Goal: Task Accomplishment & Management: Complete application form

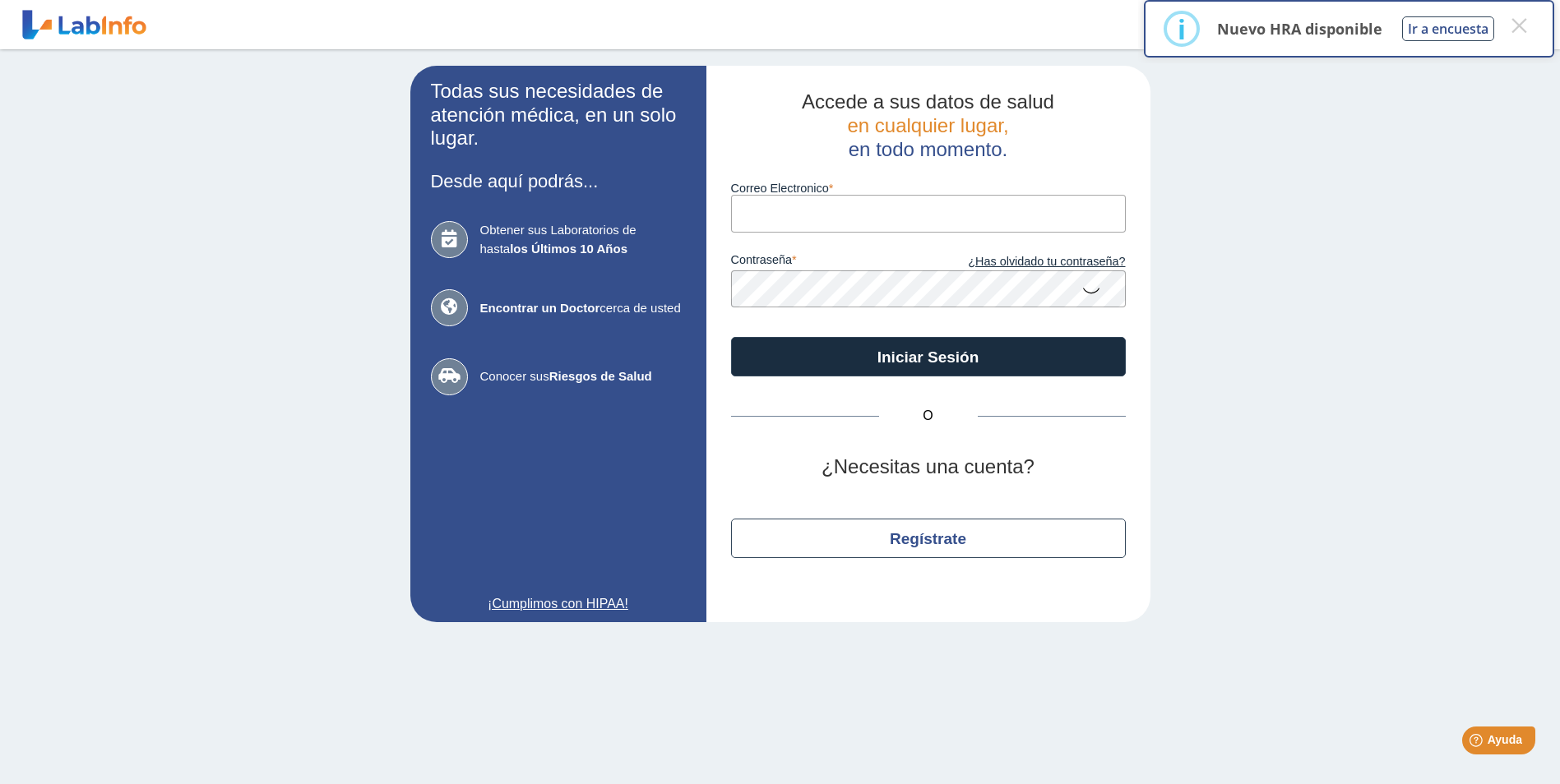
click at [793, 216] on input "Correo Electronico" at bounding box center [928, 213] width 395 height 37
type input "[EMAIL_ADDRESS][DOMAIN_NAME]"
click at [1096, 293] on icon at bounding box center [1091, 290] width 20 height 32
click at [1088, 287] on icon at bounding box center [1091, 289] width 20 height 29
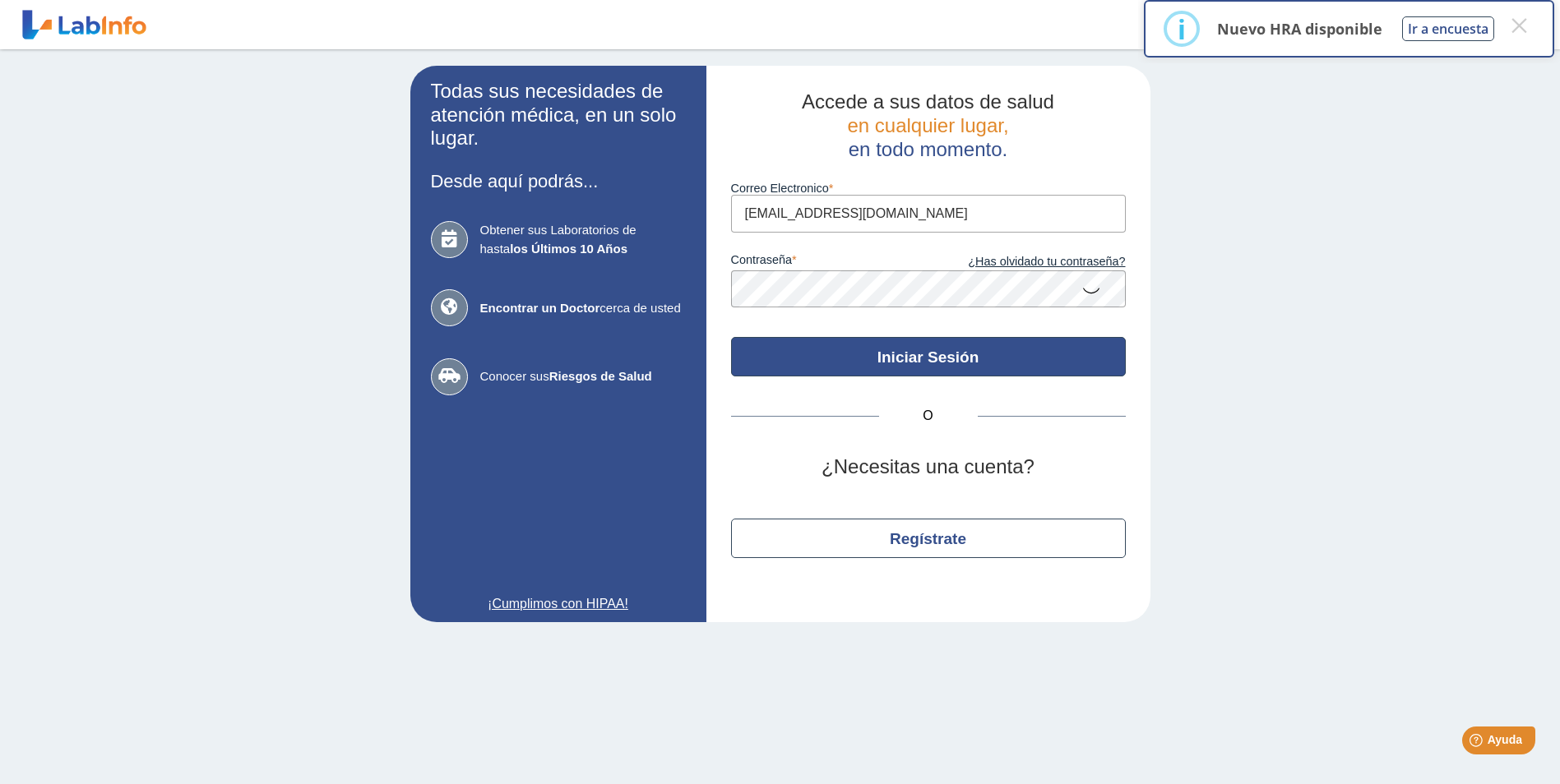
click at [930, 356] on button "Iniciar Sesión" at bounding box center [928, 356] width 395 height 39
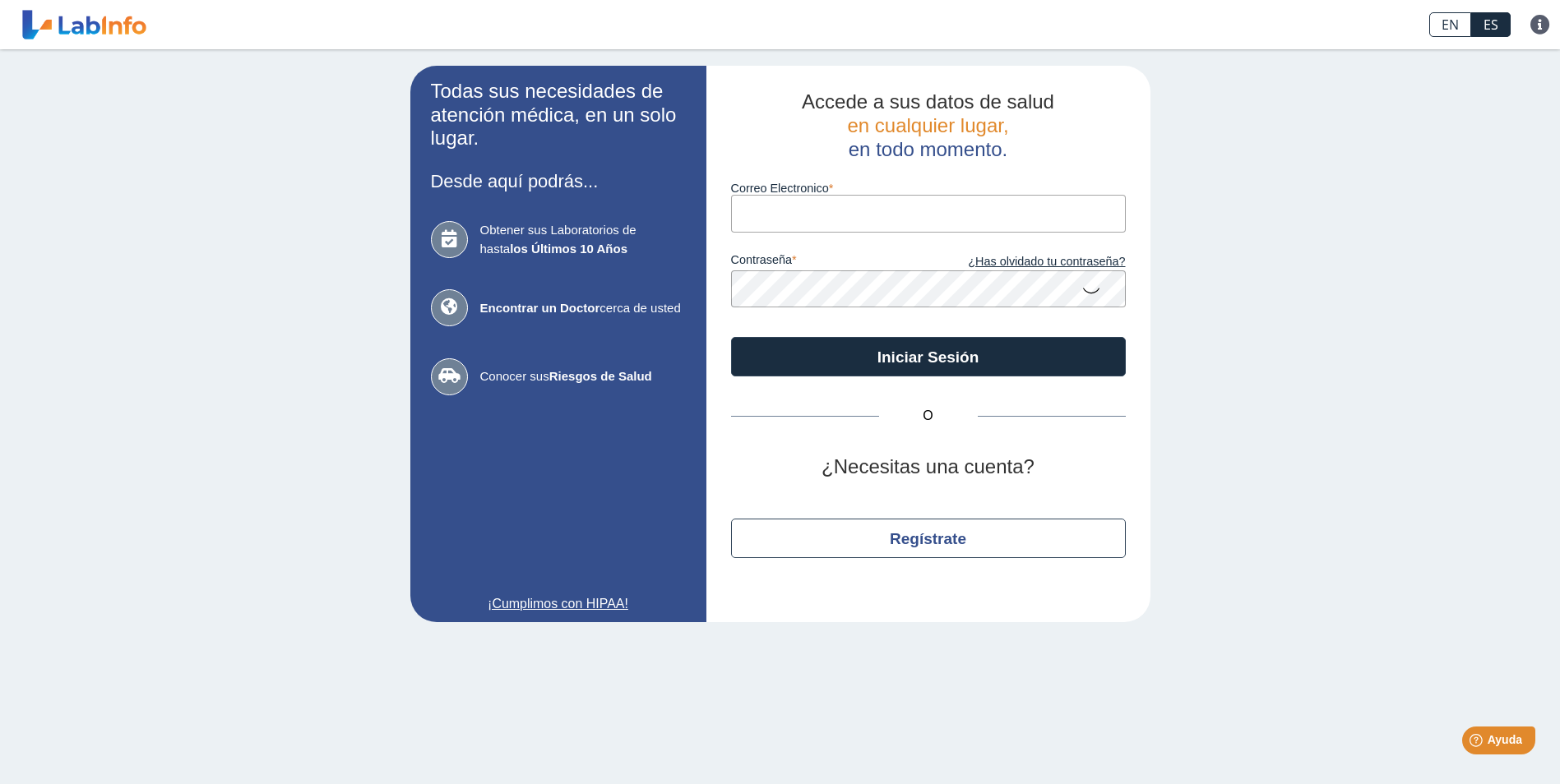
click at [830, 203] on input "Correo Electronico" at bounding box center [928, 213] width 395 height 37
type input "[EMAIL_ADDRESS][DOMAIN_NAME]"
click at [1095, 285] on icon at bounding box center [1091, 290] width 20 height 32
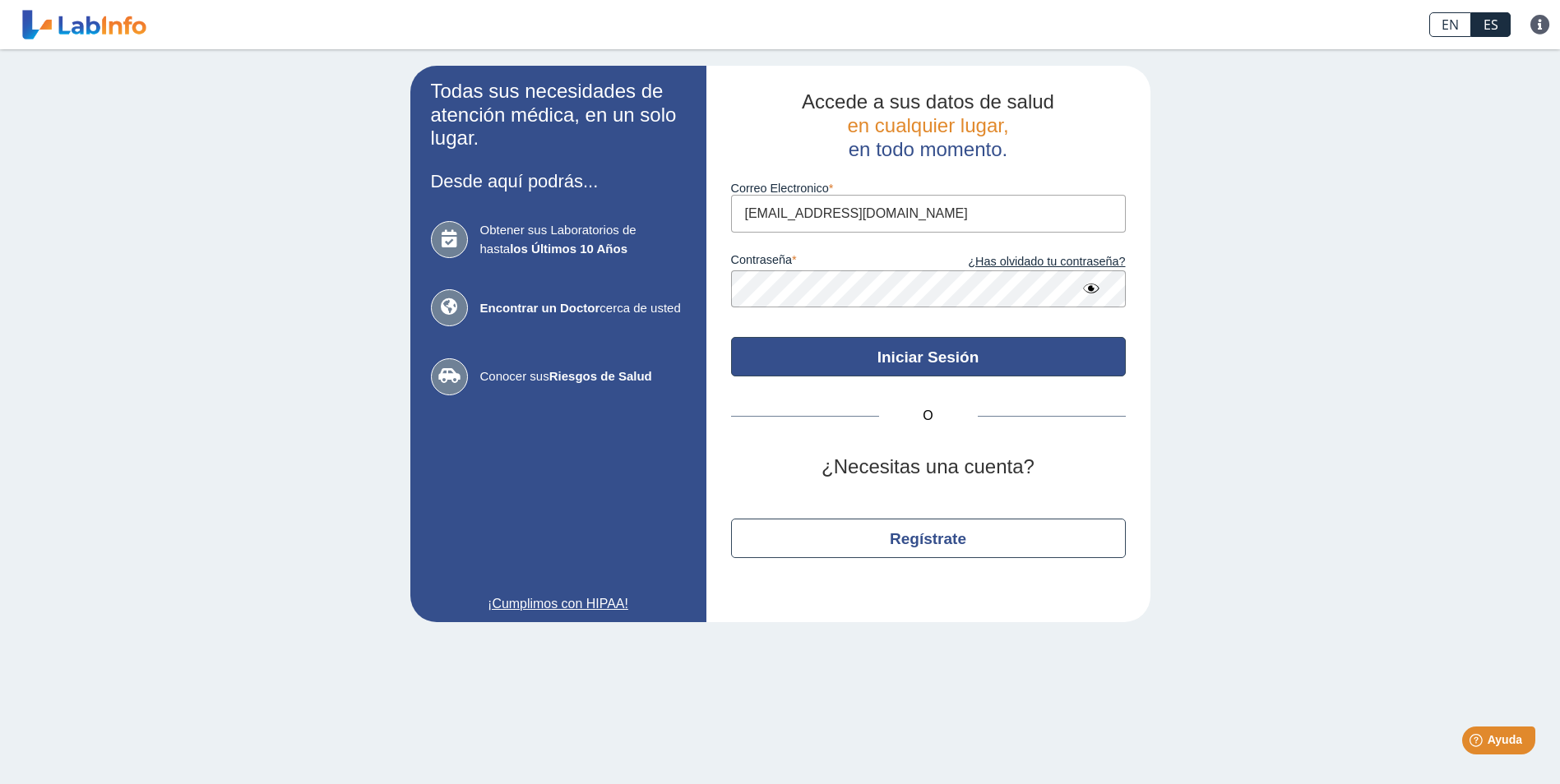
click at [898, 357] on button "Iniciar Sesión" at bounding box center [928, 356] width 395 height 39
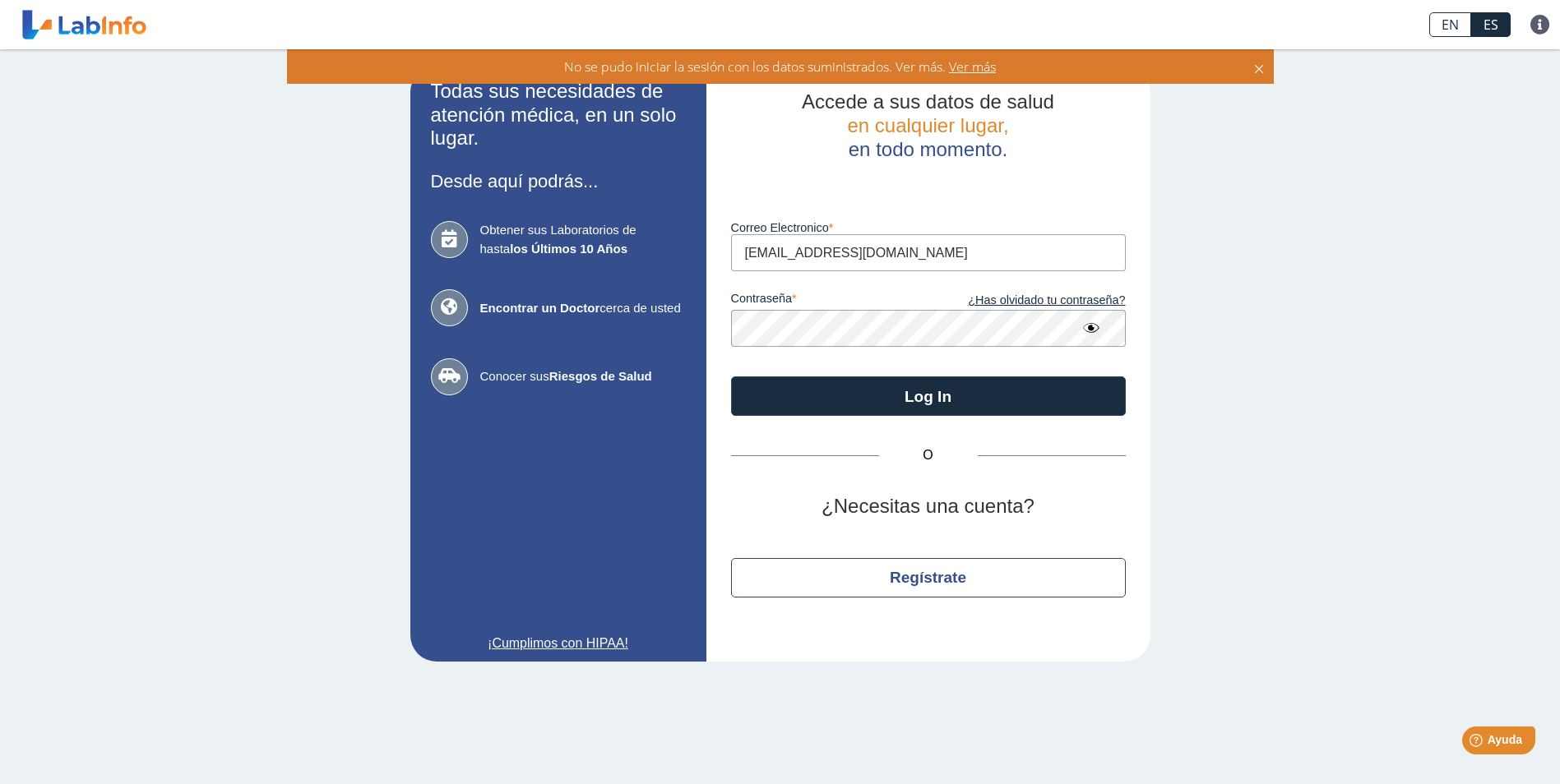
click at [968, 62] on span "Ver más" at bounding box center [970, 67] width 50 height 18
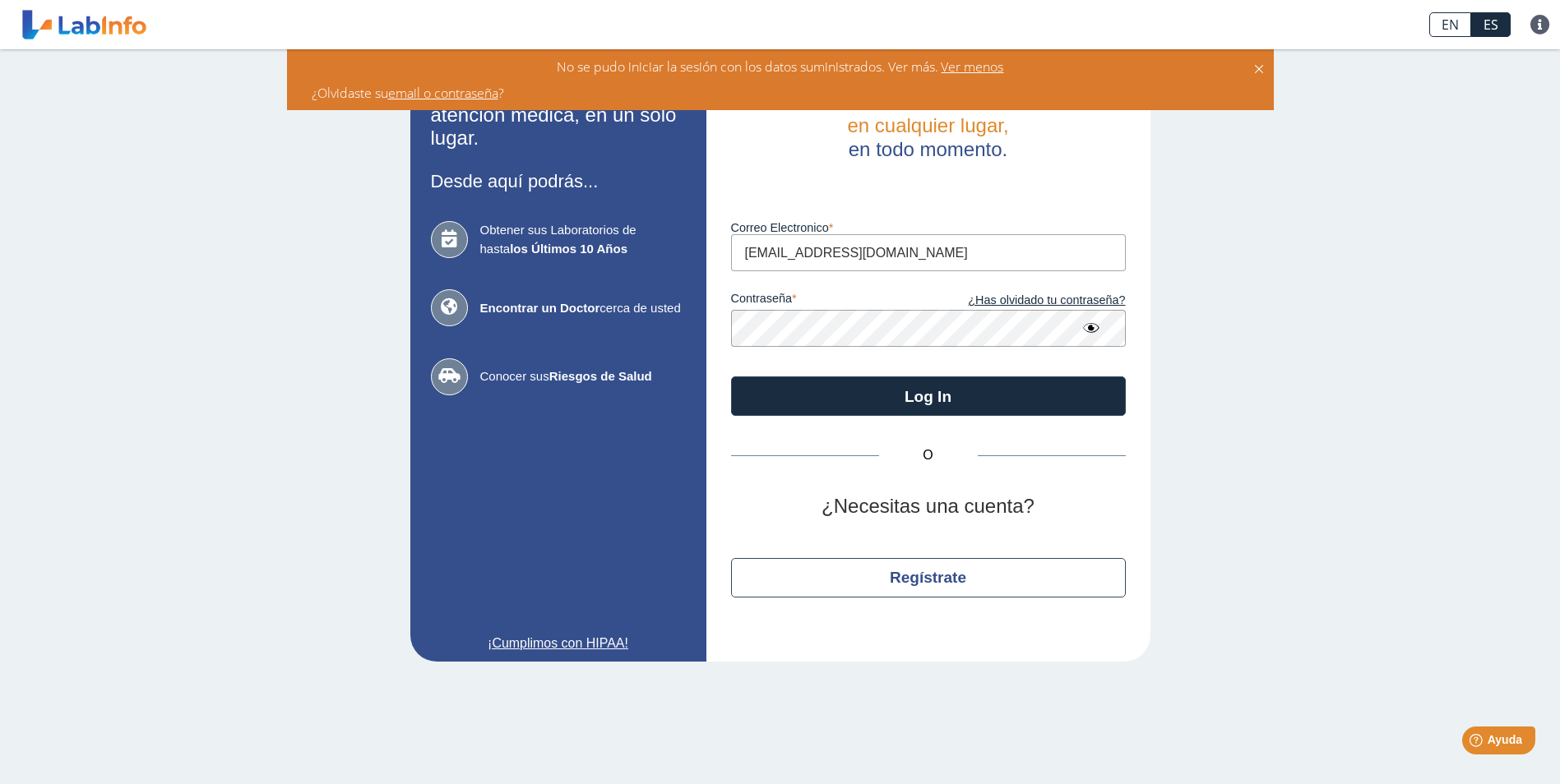
click at [388, 90] on span "¿Olvidaste su email o contraseña ?" at bounding box center [407, 93] width 193 height 18
click at [343, 97] on span "¿Olvidaste su email o contraseña ?" at bounding box center [407, 93] width 193 height 18
click at [328, 99] on span "¿Olvidaste su email o contraseña ?" at bounding box center [407, 93] width 193 height 18
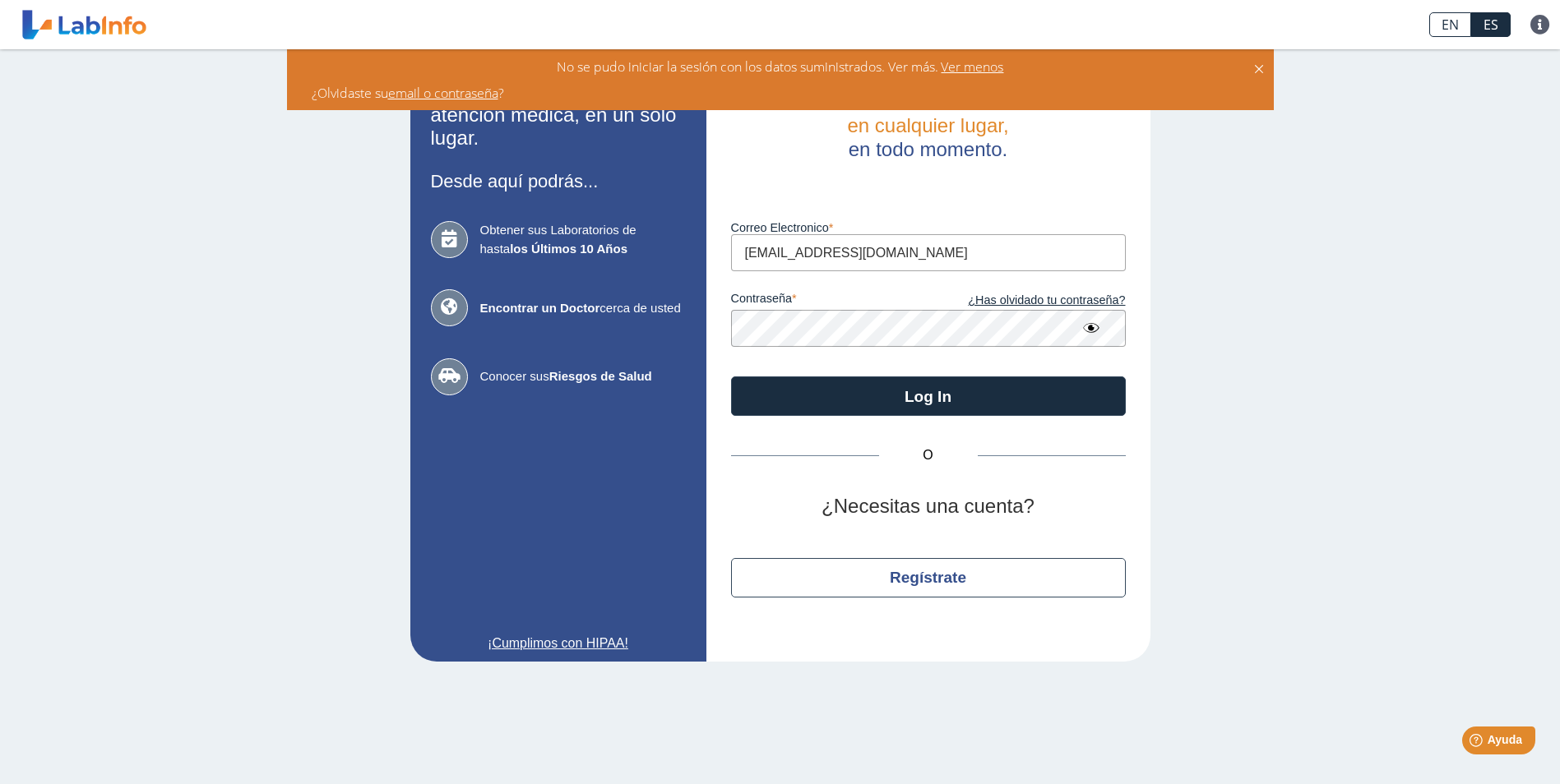
click at [467, 90] on link "email o contraseña" at bounding box center [443, 93] width 111 height 18
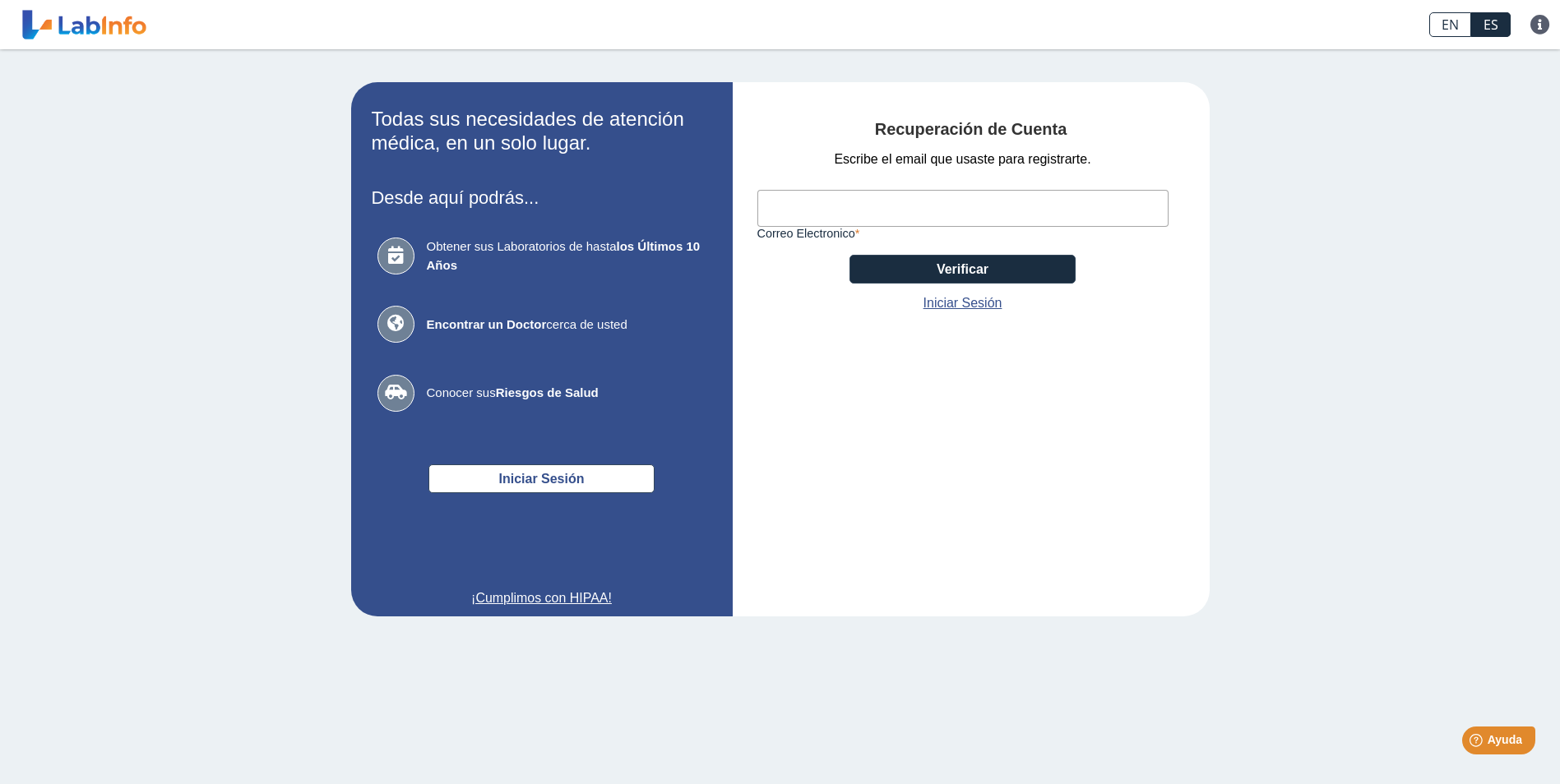
click at [790, 213] on input "Correo Electronico" at bounding box center [963, 208] width 411 height 37
type input "[EMAIL_ADDRESS][DOMAIN_NAME]"
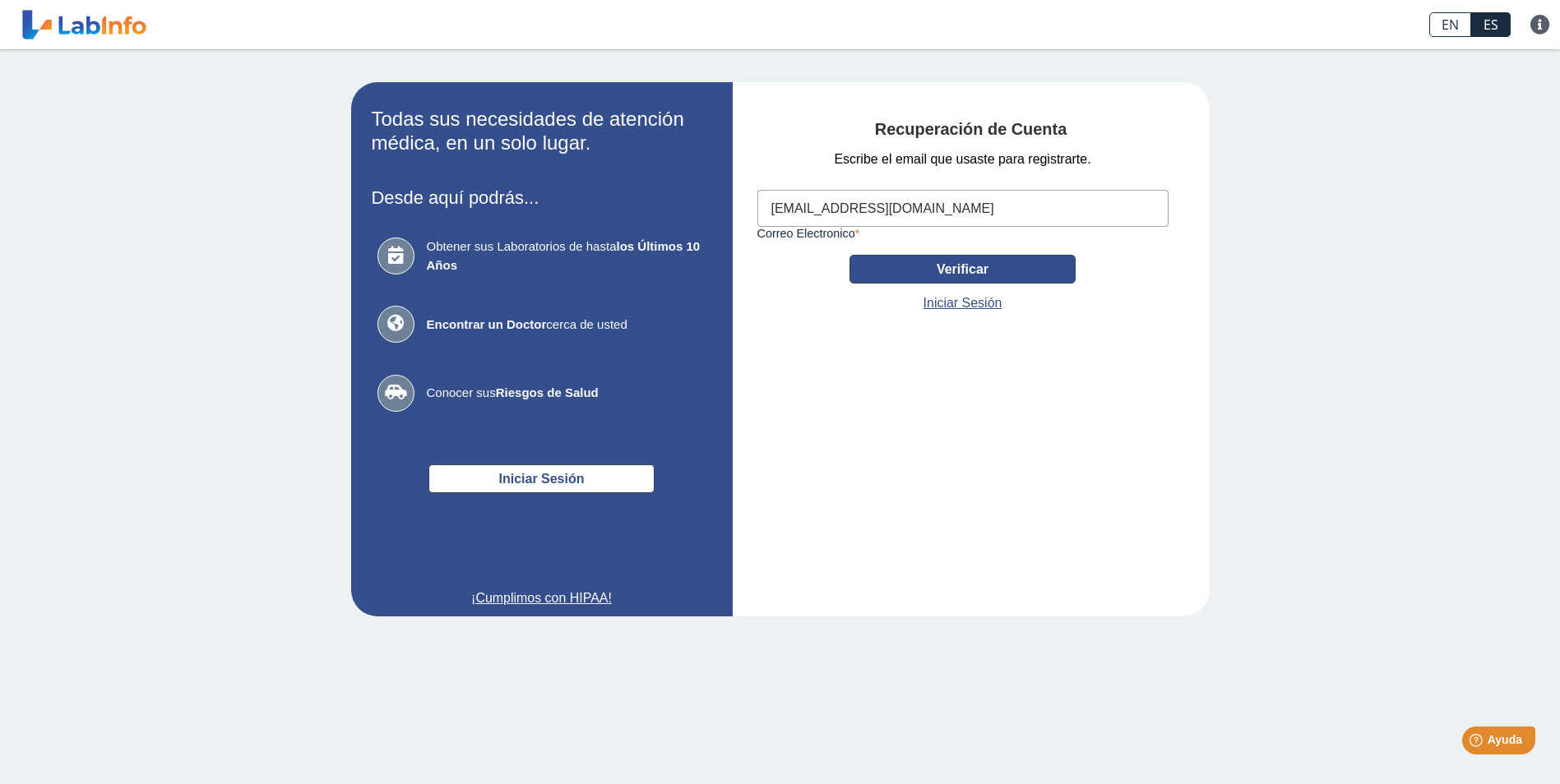
click at [953, 268] on button "Verificar" at bounding box center [963, 268] width 226 height 28
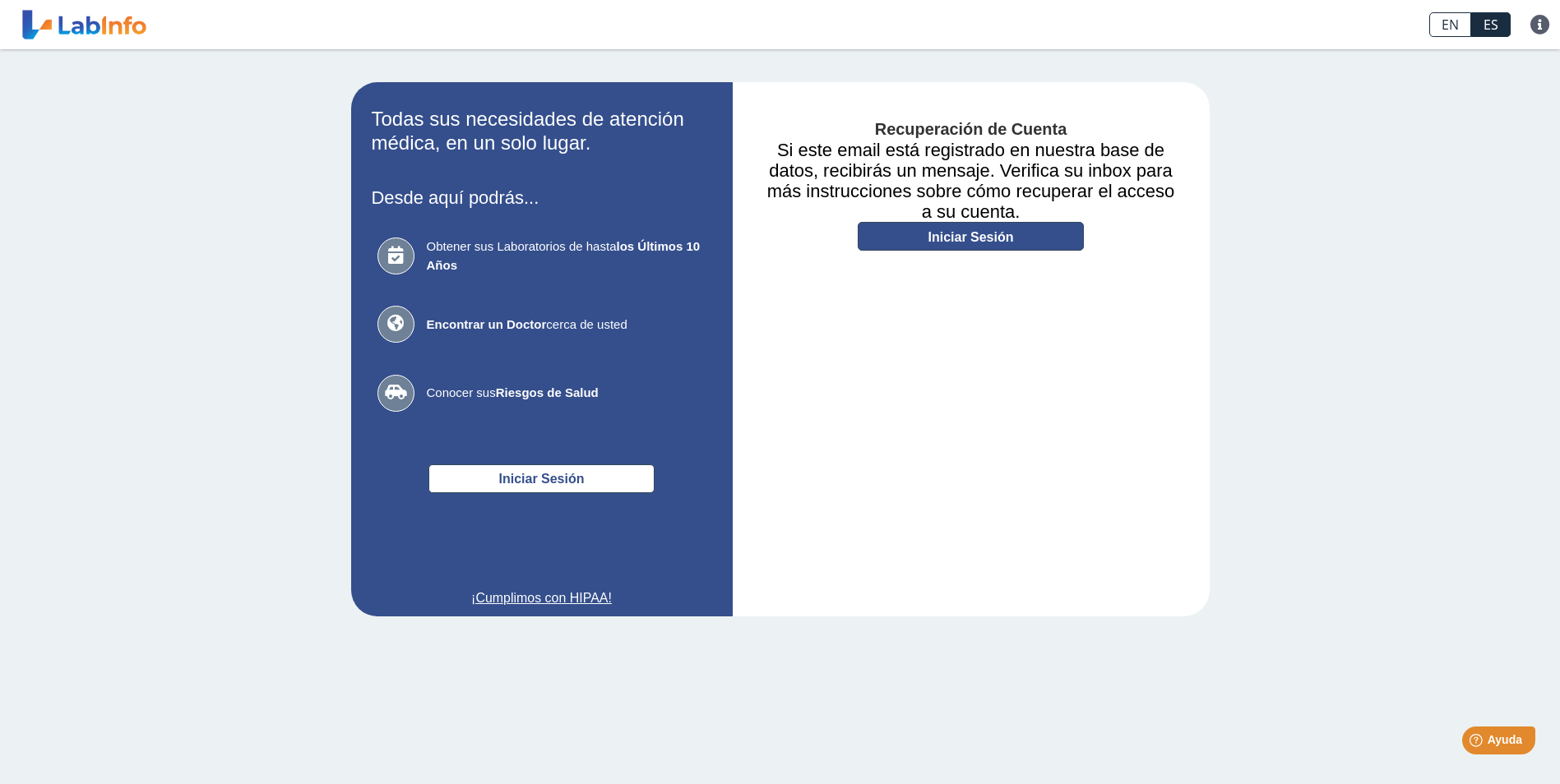
click at [945, 234] on link "Iniciar Sesión" at bounding box center [970, 236] width 226 height 28
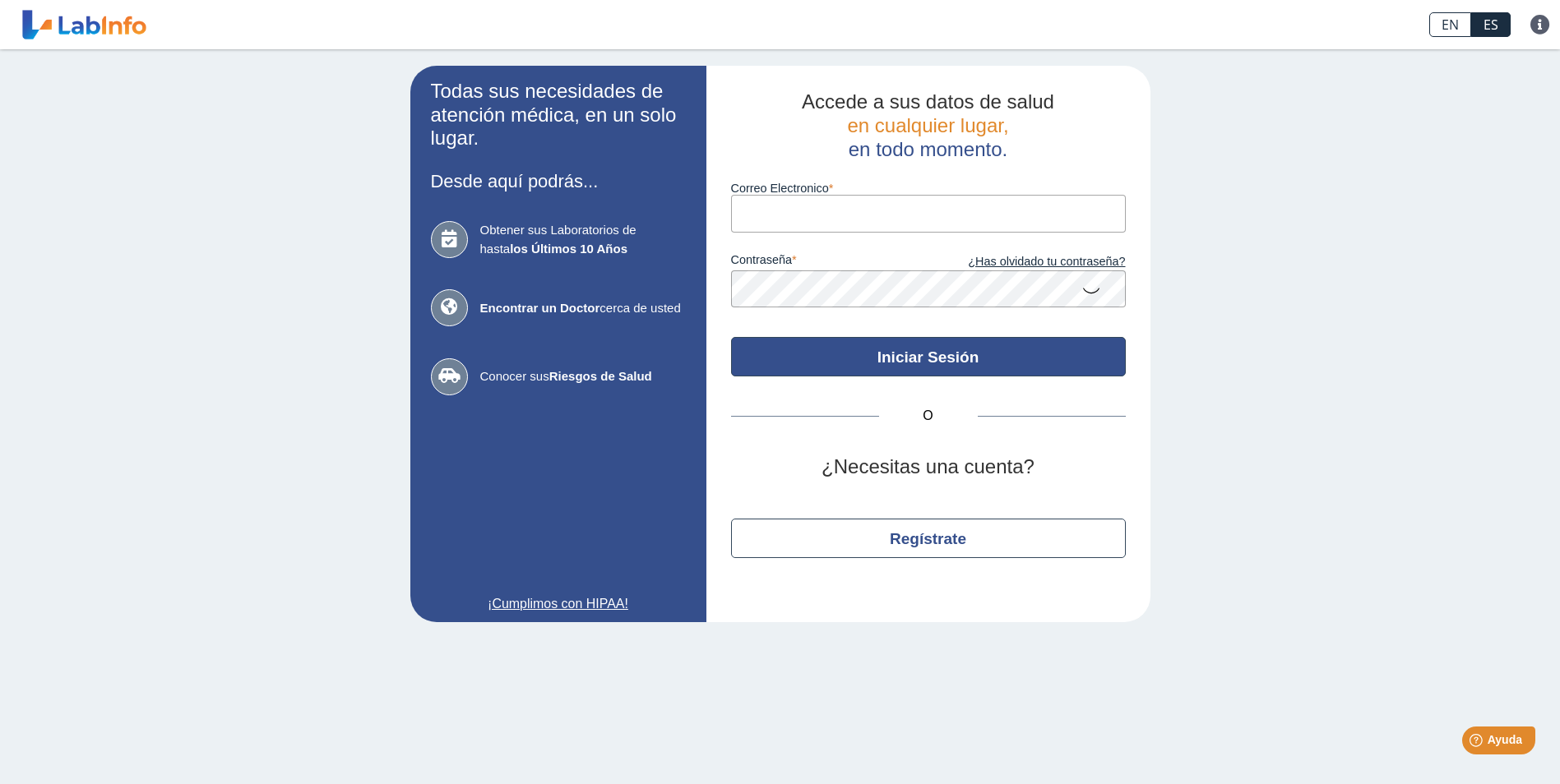
drag, startPoint x: 875, startPoint y: 342, endPoint x: 875, endPoint y: 361, distance: 19.0
click at [875, 361] on button "Iniciar Sesión" at bounding box center [928, 356] width 395 height 39
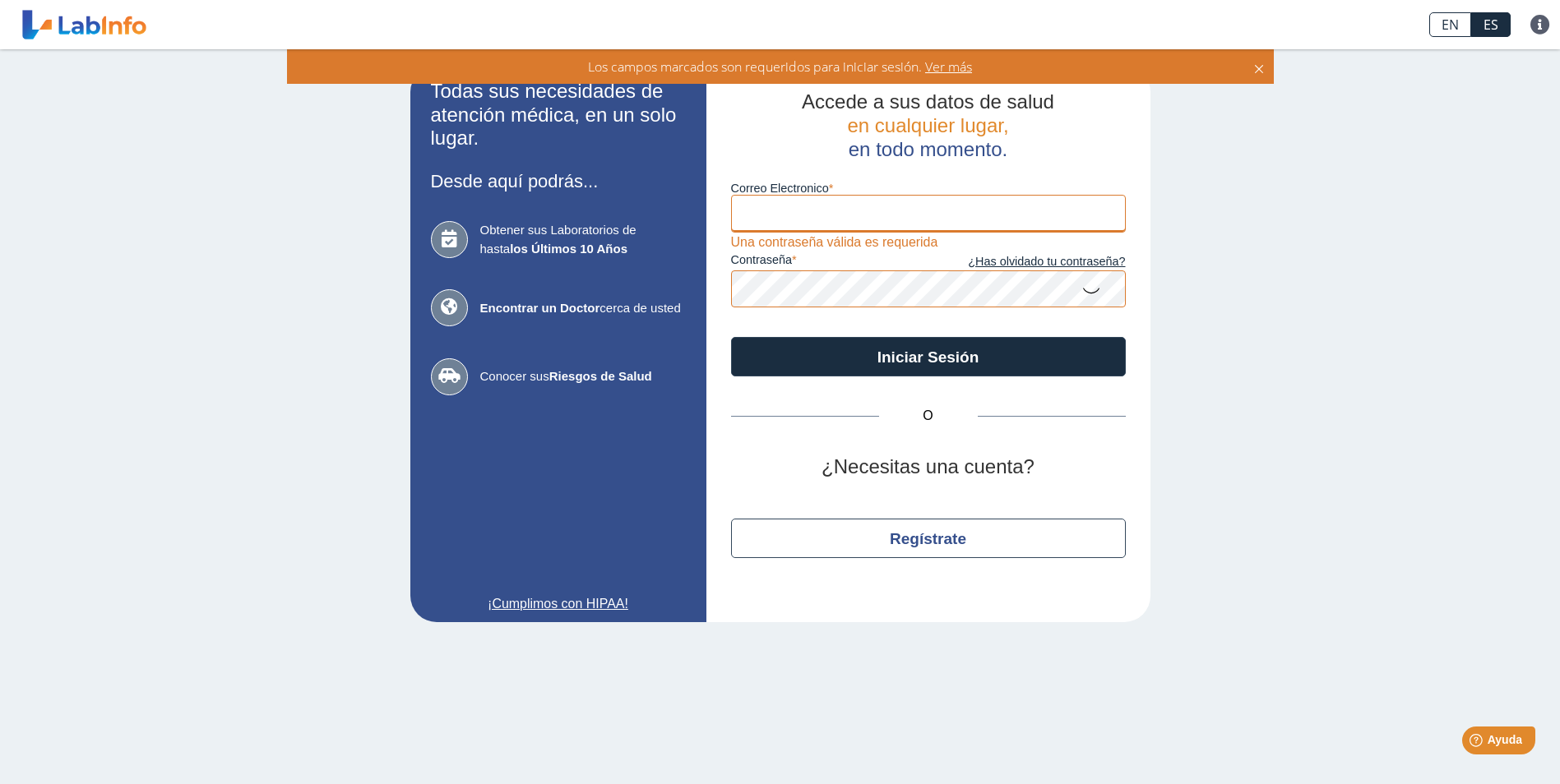
click at [775, 205] on input "Correo Electronico" at bounding box center [928, 213] width 395 height 37
type input "[EMAIL_ADDRESS][DOMAIN_NAME]"
click at [1092, 290] on icon at bounding box center [1091, 290] width 20 height 32
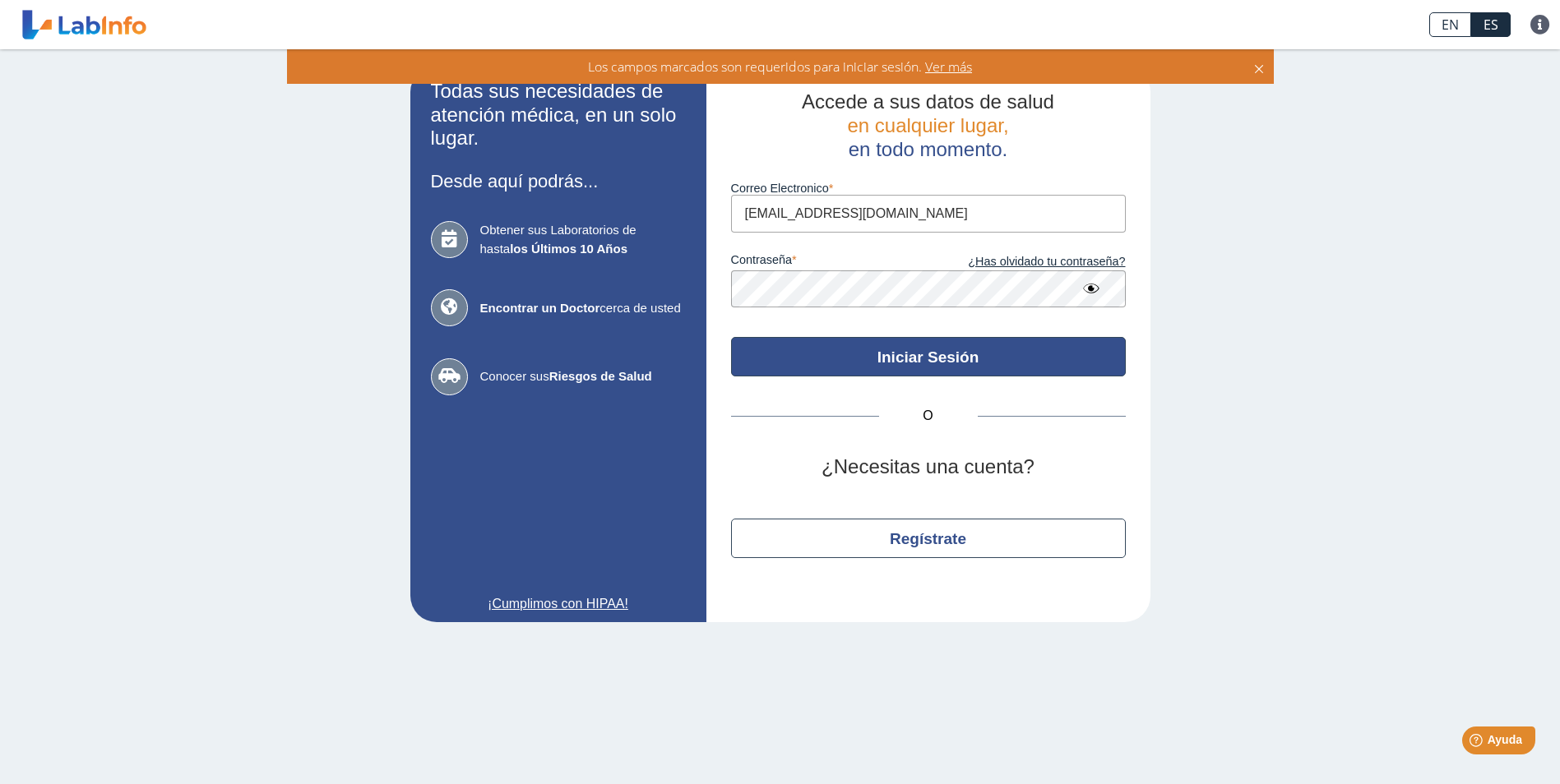
click at [907, 355] on button "Iniciar Sesión" at bounding box center [928, 356] width 395 height 39
